Goal: Task Accomplishment & Management: Complete application form

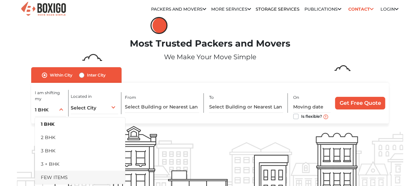
click at [58, 178] on li "FEW ITEMS" at bounding box center [80, 176] width 90 height 13
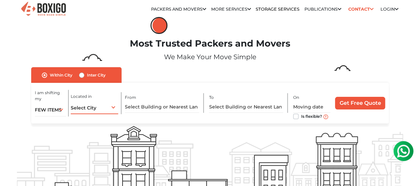
click at [105, 114] on div "Select City Select City [GEOGRAPHIC_DATA] [GEOGRAPHIC_DATA] [GEOGRAPHIC_DATA] […" at bounding box center [94, 107] width 47 height 14
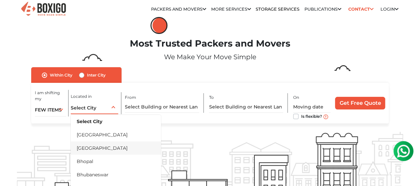
click at [95, 151] on li "[GEOGRAPHIC_DATA]" at bounding box center [116, 147] width 90 height 13
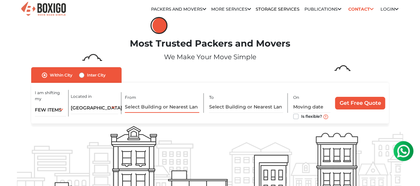
click at [161, 112] on input "text" at bounding box center [162, 107] width 74 height 12
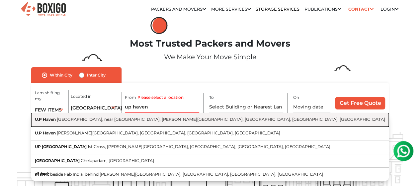
click at [155, 121] on span "[GEOGRAPHIC_DATA], near [GEOGRAPHIC_DATA], [PERSON_NAME][GEOGRAPHIC_DATA], [GEO…" at bounding box center [221, 119] width 328 height 5
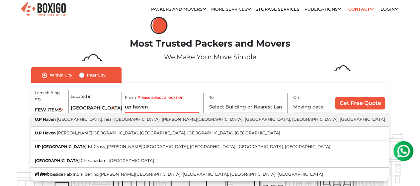
type input "[GEOGRAPHIC_DATA], [GEOGRAPHIC_DATA], near [GEOGRAPHIC_DATA], [PERSON_NAME][GEO…"
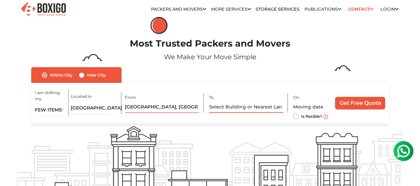
click at [209, 109] on input "text" at bounding box center [246, 107] width 74 height 12
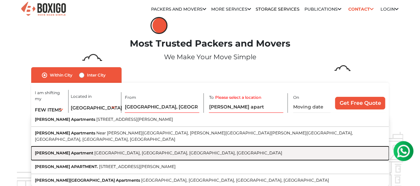
click at [175, 150] on span "[GEOGRAPHIC_DATA], [GEOGRAPHIC_DATA], [GEOGRAPHIC_DATA], [GEOGRAPHIC_DATA]" at bounding box center [188, 152] width 188 height 5
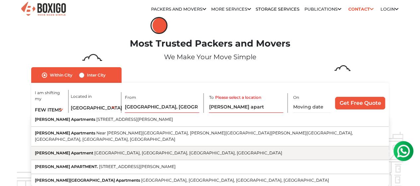
type input "[PERSON_NAME] Apartment, [GEOGRAPHIC_DATA], [GEOGRAPHIC_DATA], [GEOGRAPHIC_DATA…"
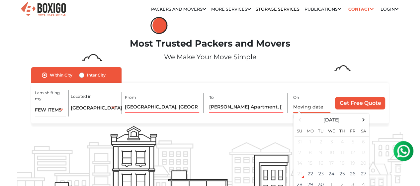
click at [314, 110] on input "text" at bounding box center [312, 107] width 38 height 12
click at [301, 176] on div "21" at bounding box center [300, 173] width 10 height 10
